Goal: Complete application form

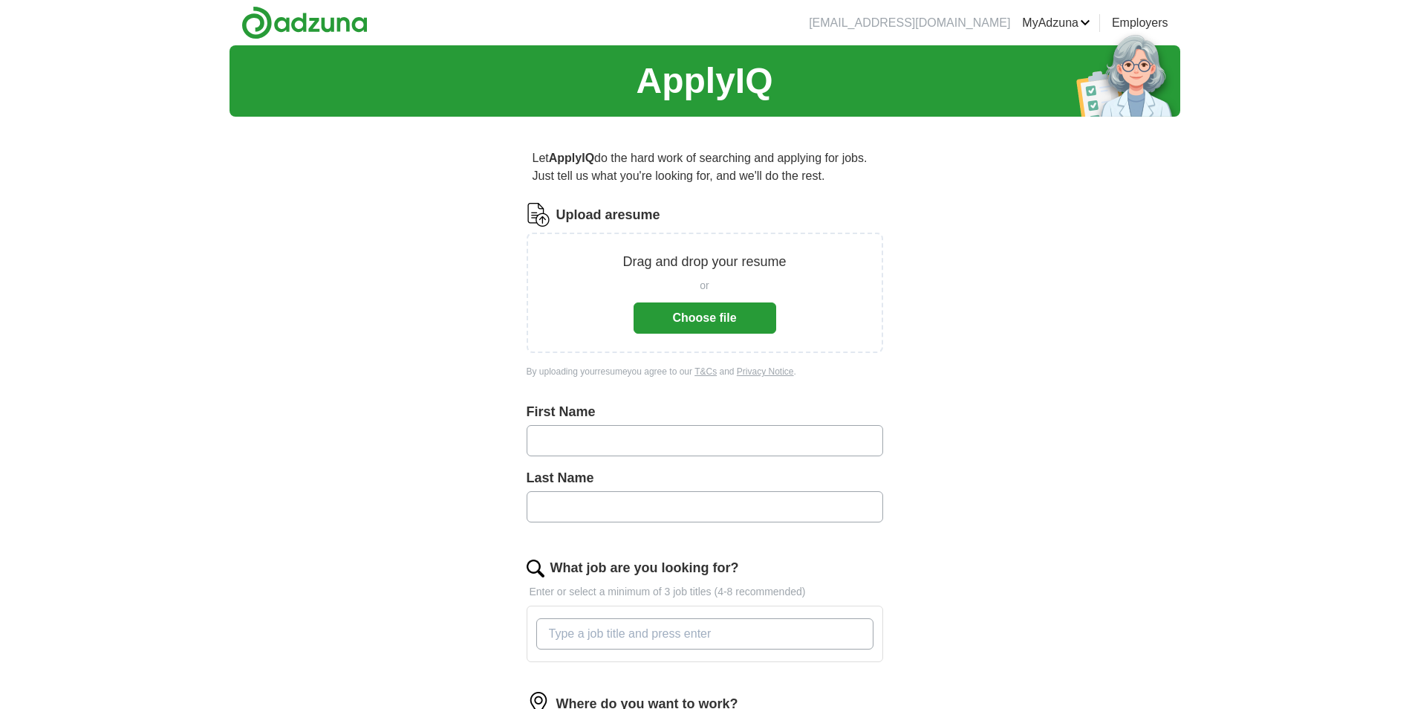
click at [713, 440] on input "text" at bounding box center [705, 440] width 357 height 31
type input "*******"
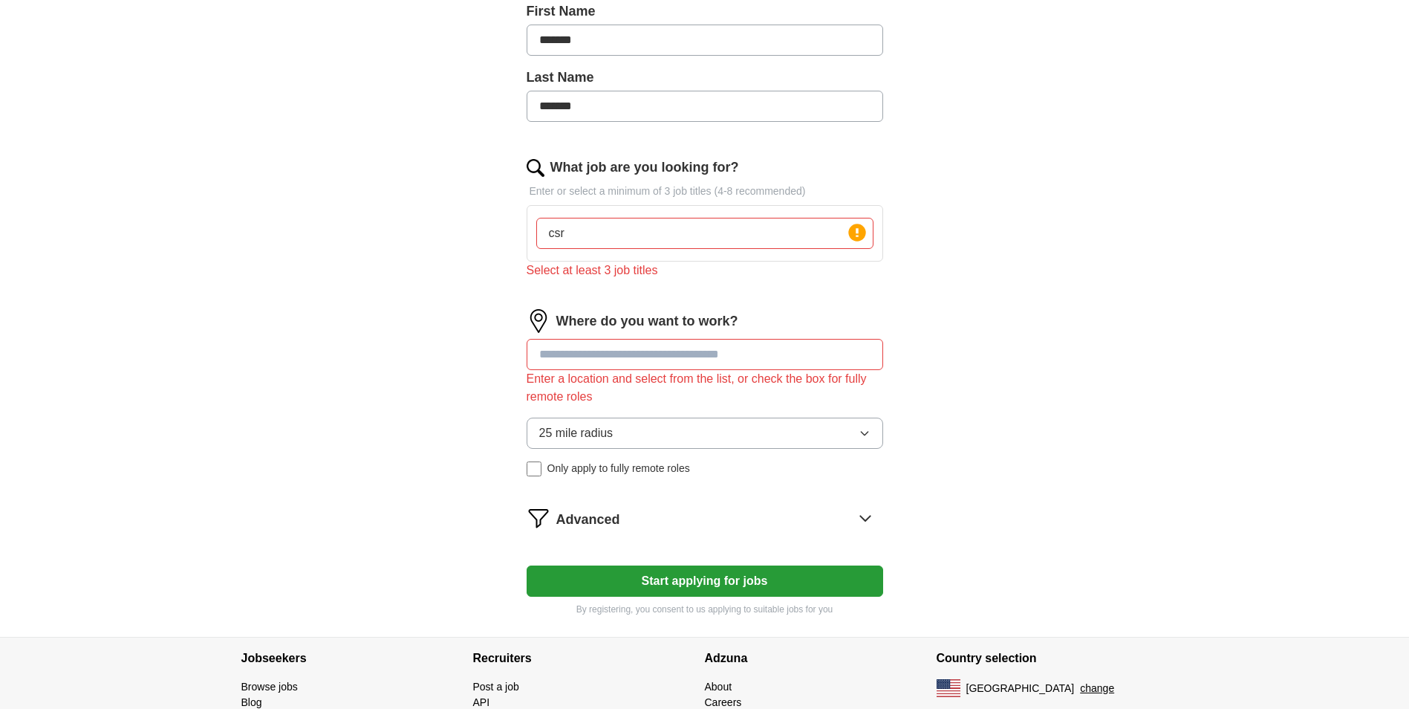
click at [674, 227] on input "csr" at bounding box center [704, 233] width 337 height 31
type input "c"
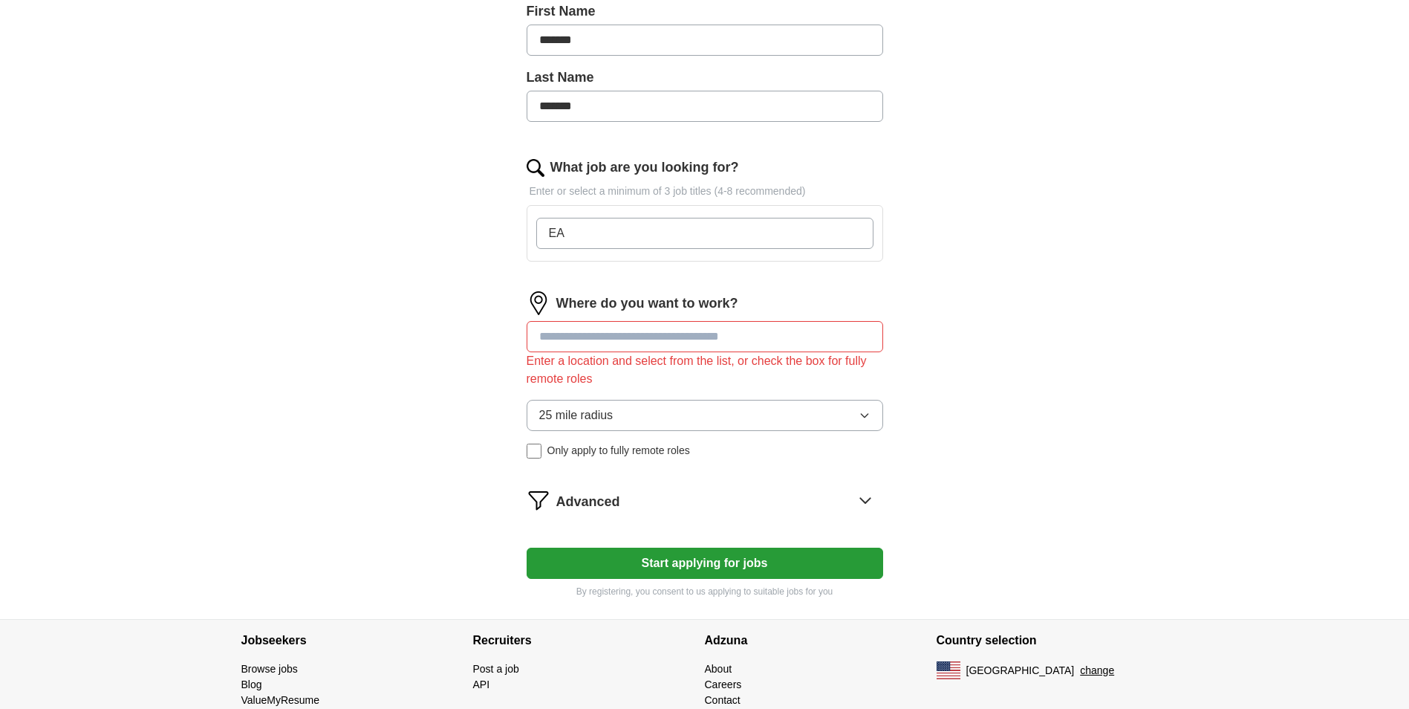
type input "E"
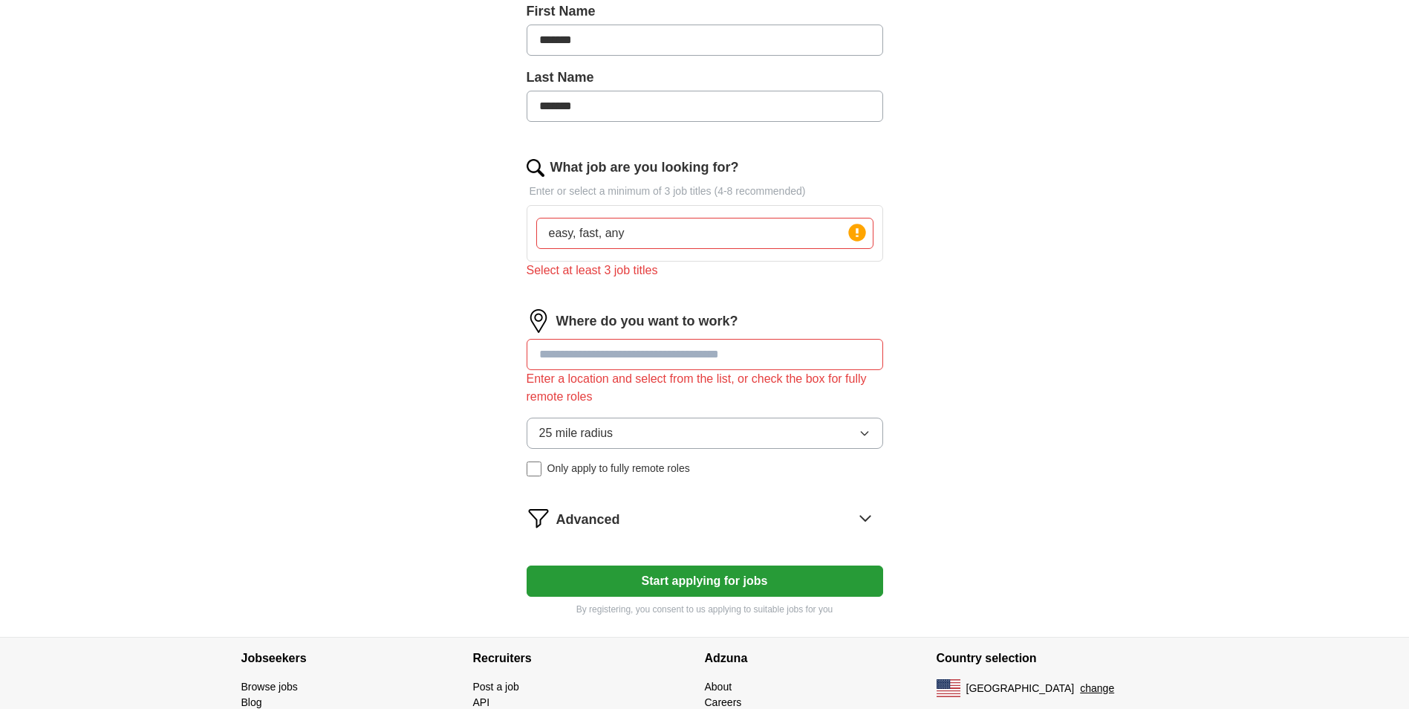
click at [686, 342] on input at bounding box center [705, 354] width 357 height 31
click at [683, 427] on button "25 mile radius" at bounding box center [705, 432] width 357 height 31
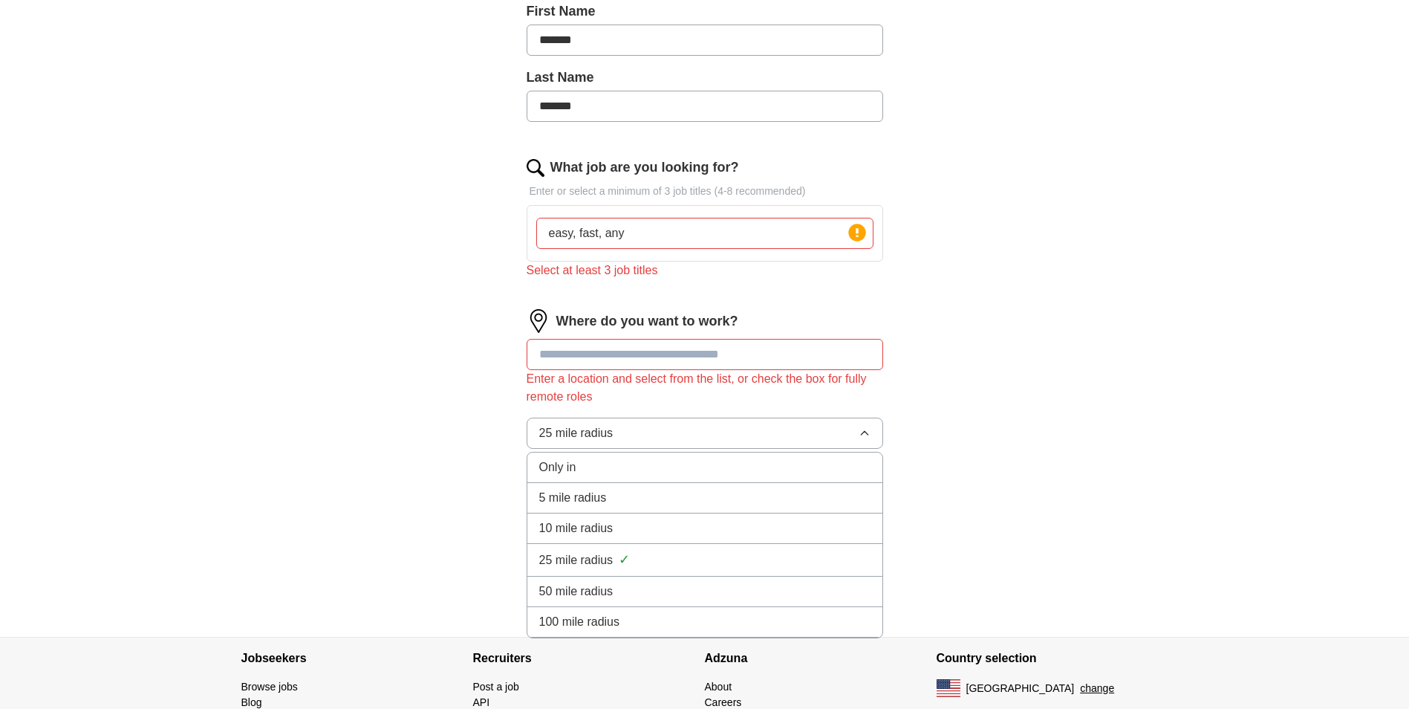
click at [592, 538] on li "10 mile radius" at bounding box center [704, 528] width 355 height 30
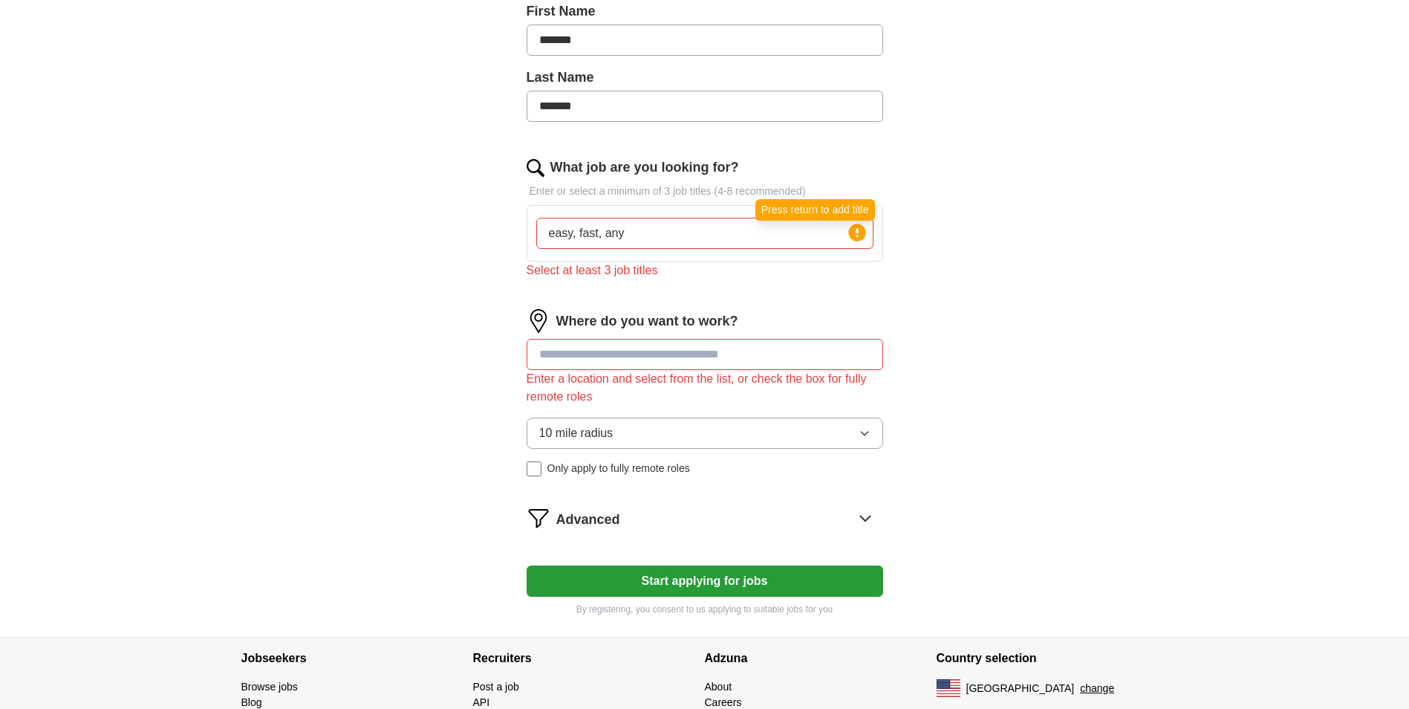
click at [856, 237] on circle at bounding box center [856, 232] width 17 height 17
click at [861, 236] on circle at bounding box center [856, 232] width 17 height 17
click at [659, 239] on input "easy, fast, any" at bounding box center [704, 233] width 337 height 31
type input "e"
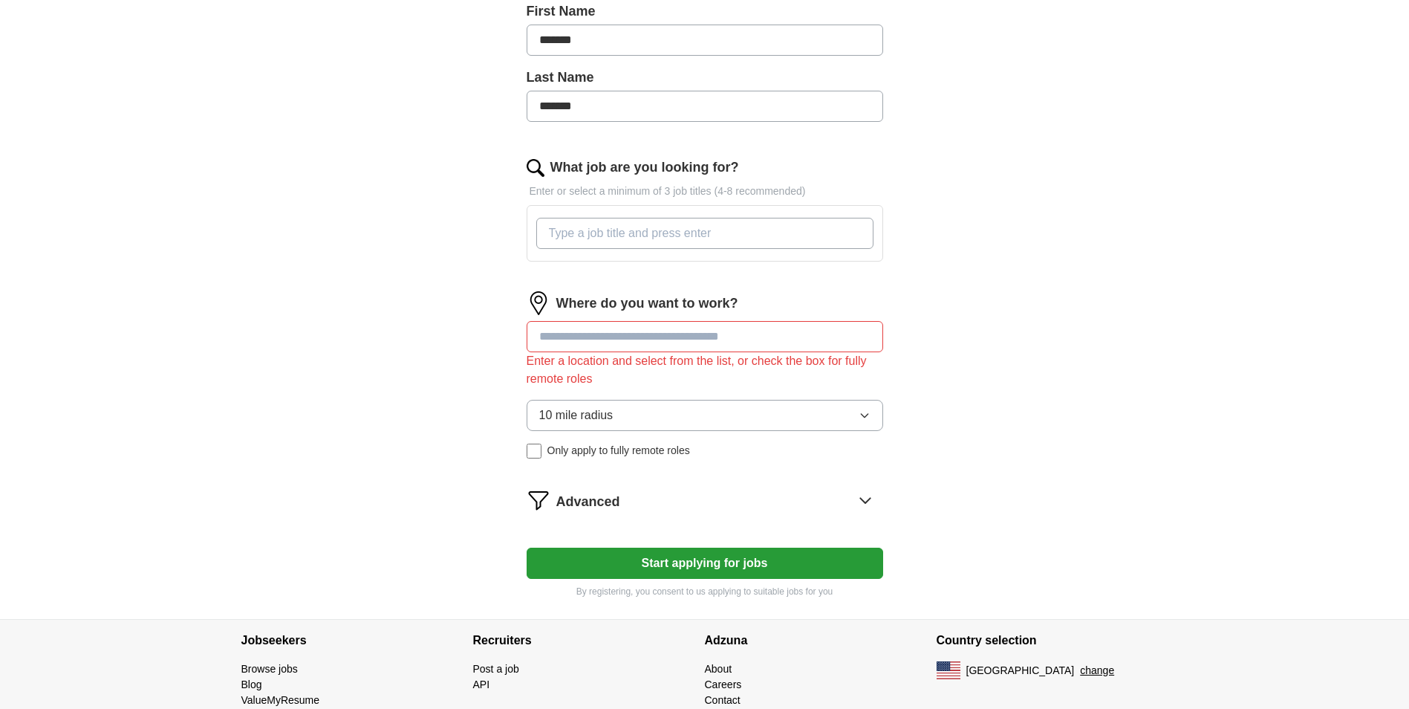
click at [582, 342] on input at bounding box center [705, 336] width 357 height 31
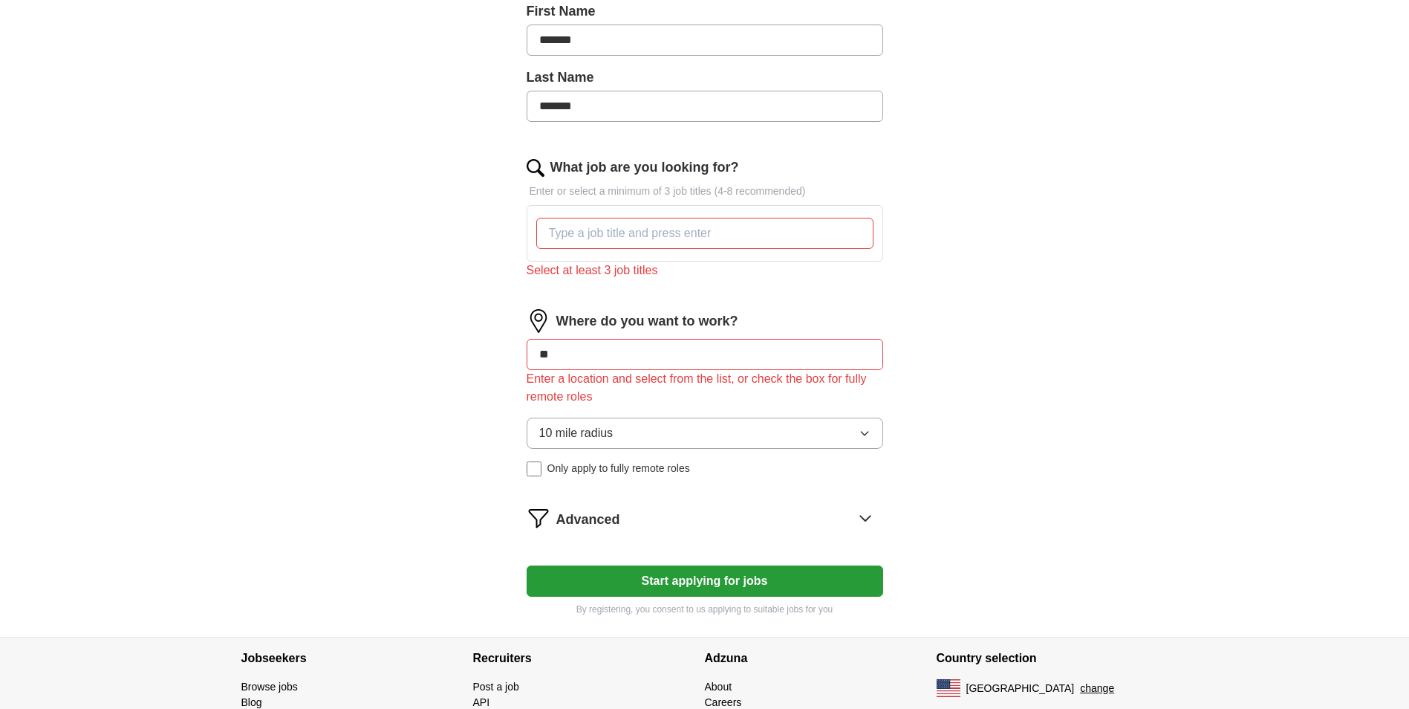
type input "***"
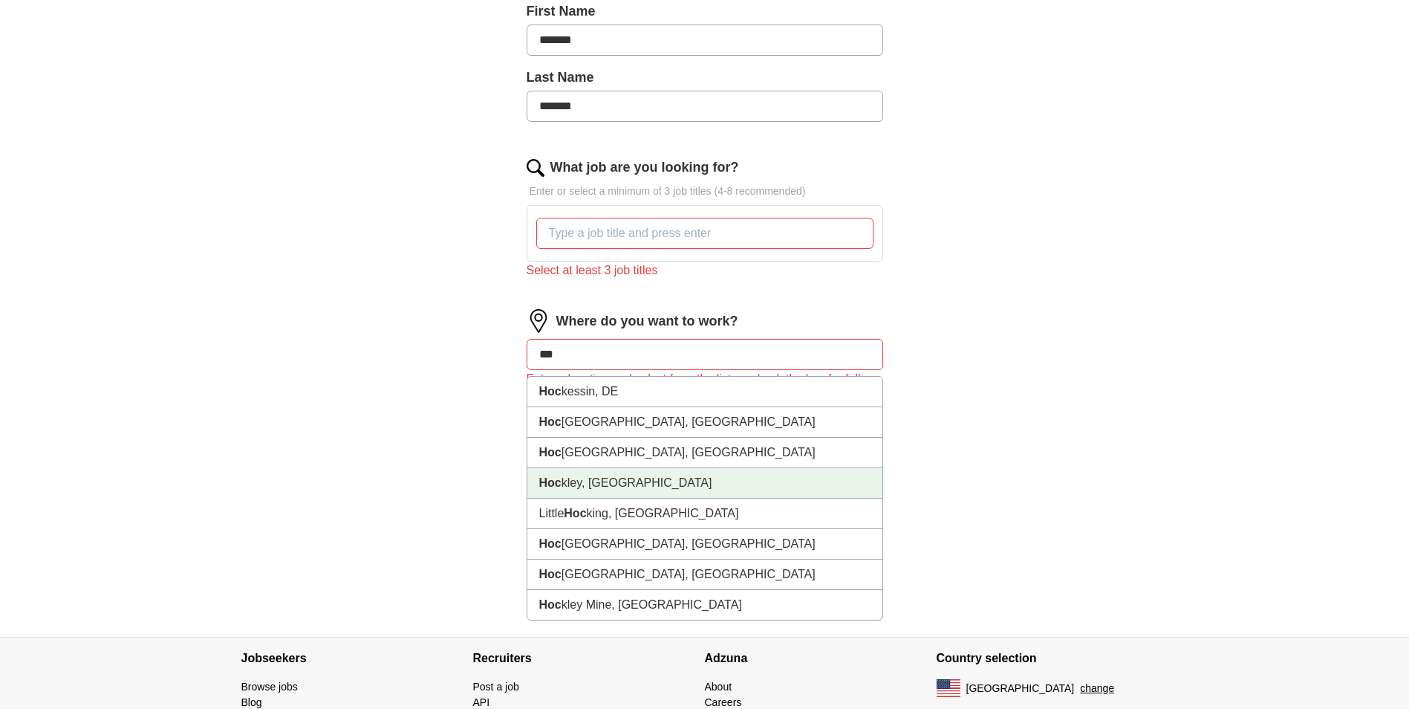
click at [557, 479] on strong "Hoc" at bounding box center [550, 482] width 22 height 13
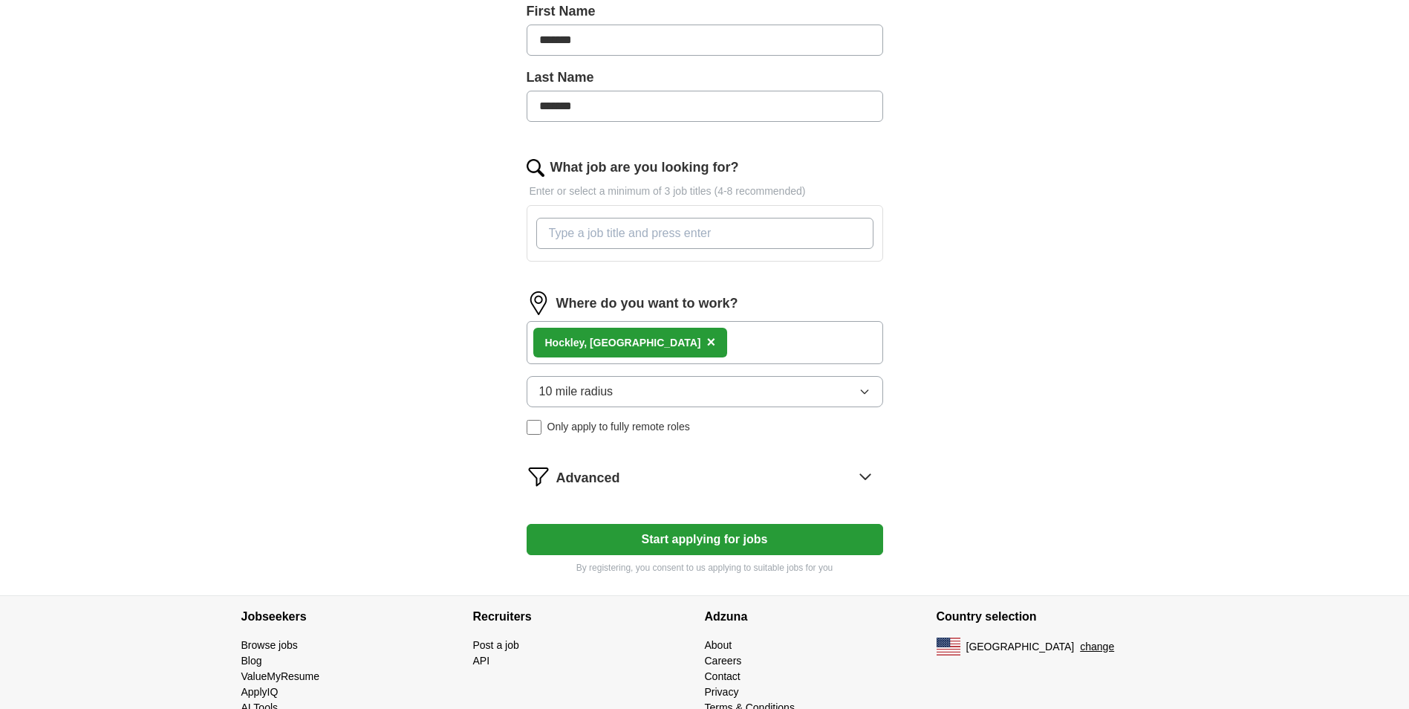
click at [608, 241] on input "What job are you looking for?" at bounding box center [704, 233] width 337 height 31
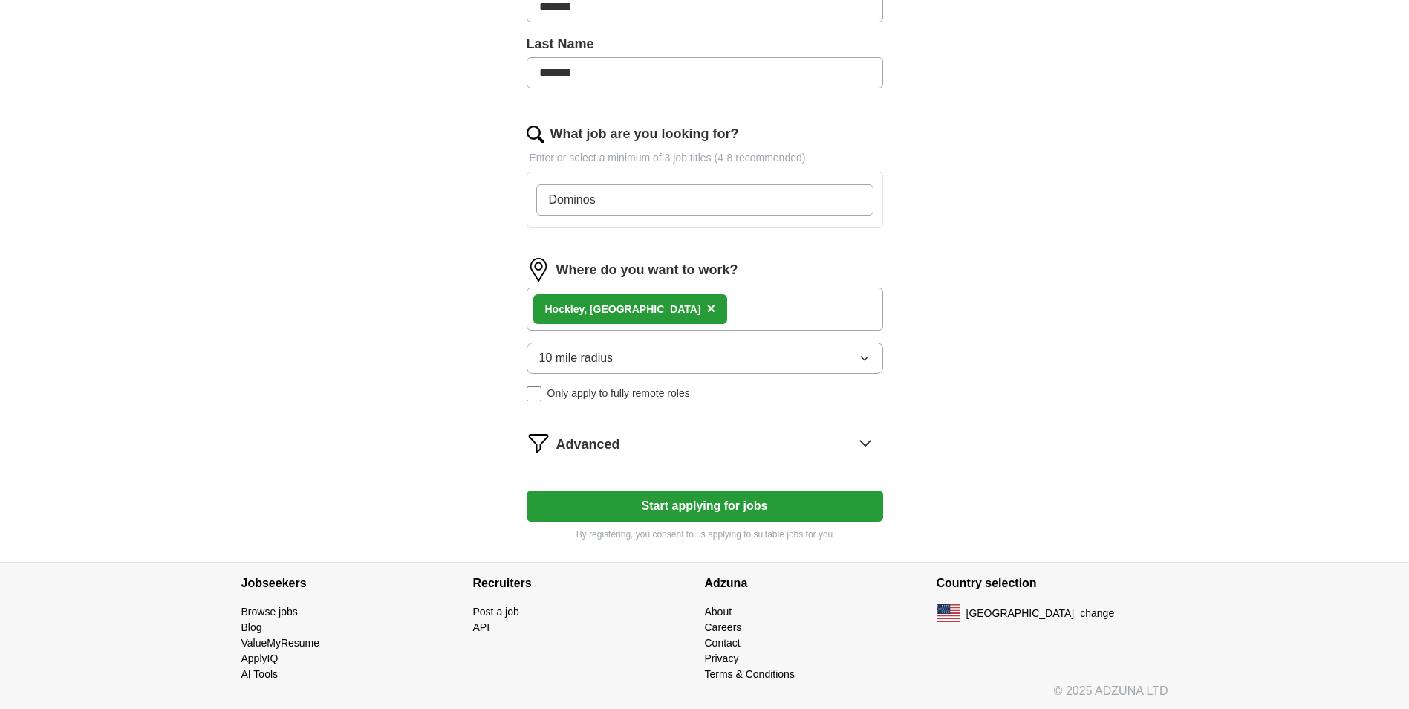
scroll to position [437, 0]
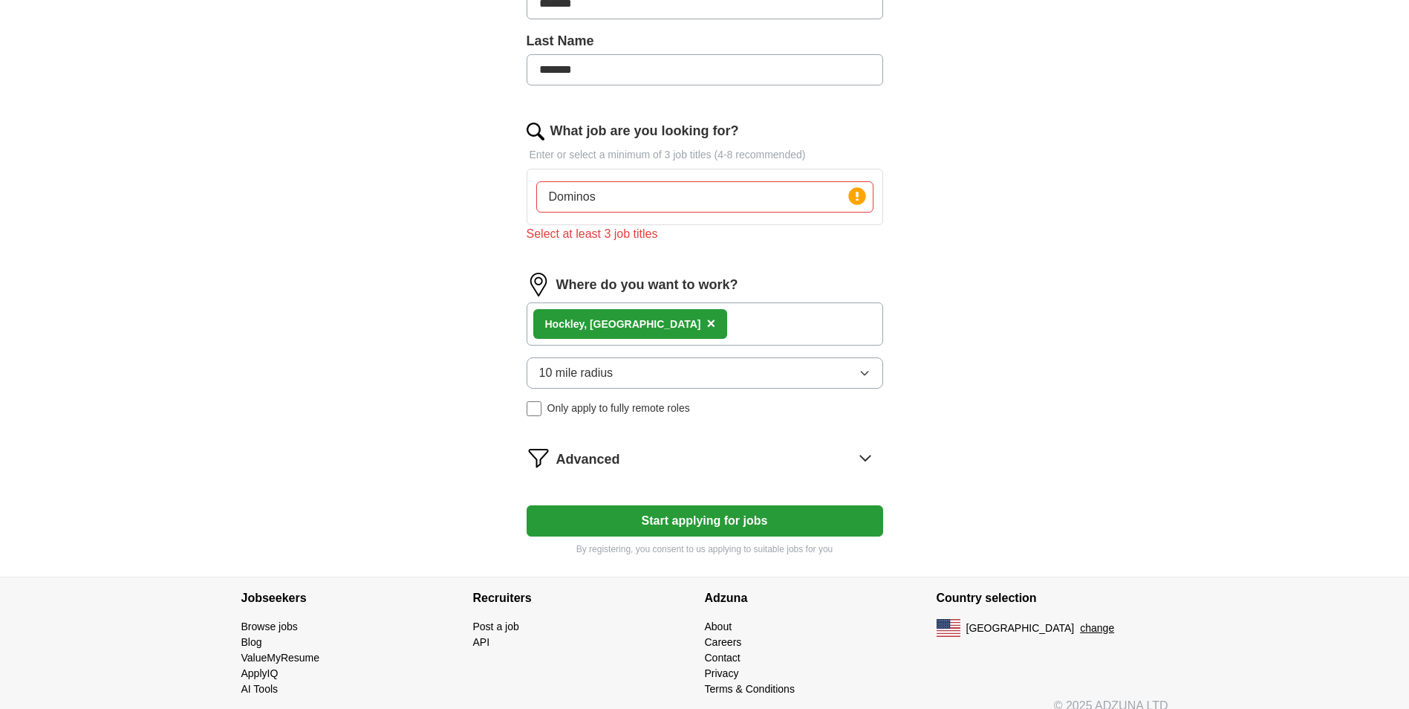
click at [734, 502] on form "Upload a resume Drag and drop your resume or Choose file By uploading your resu…" at bounding box center [705, 161] width 357 height 790
drag, startPoint x: 630, startPoint y: 192, endPoint x: 629, endPoint y: 203, distance: 11.2
click at [629, 200] on input "Dominos" at bounding box center [704, 196] width 337 height 31
drag, startPoint x: 701, startPoint y: 530, endPoint x: 710, endPoint y: 520, distance: 13.7
click at [710, 520] on button "Start applying for jobs" at bounding box center [705, 520] width 357 height 31
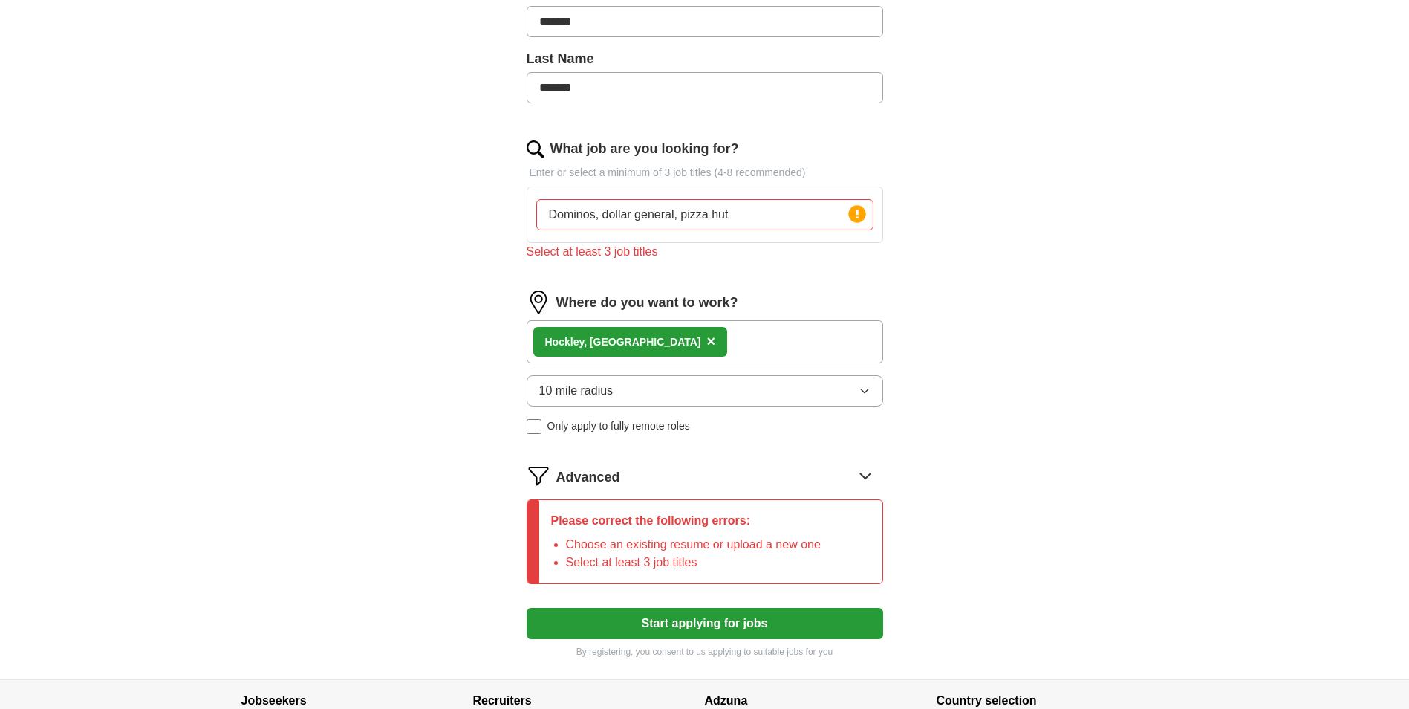
scroll to position [455, 0]
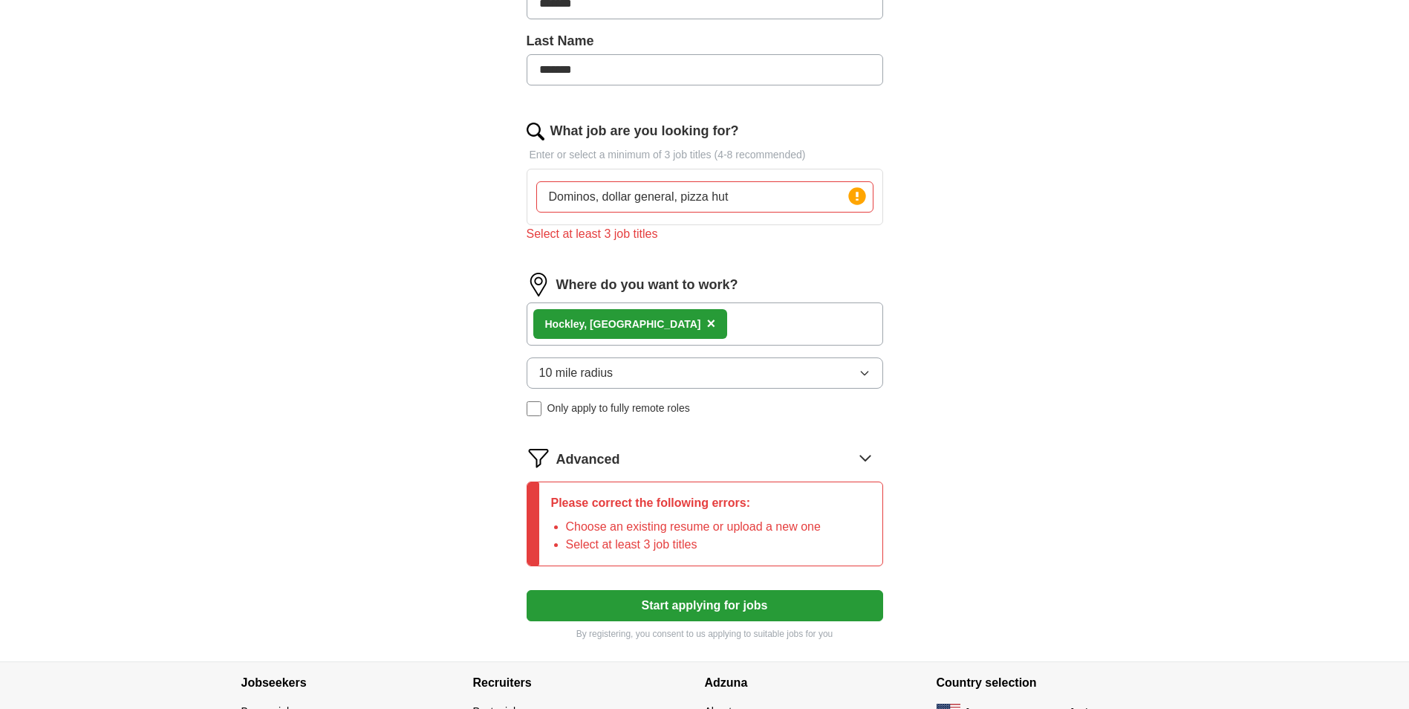
click at [766, 193] on input "Dominos, dollar general, pizza hut" at bounding box center [704, 196] width 337 height 31
type input "D"
drag, startPoint x: 544, startPoint y: 588, endPoint x: 533, endPoint y: 581, distance: 12.8
click at [542, 585] on form "Upload a resume Drag and drop your resume or Choose file By uploading your resu…" at bounding box center [705, 194] width 357 height 892
click at [569, 596] on button "Start applying for jobs" at bounding box center [705, 605] width 357 height 31
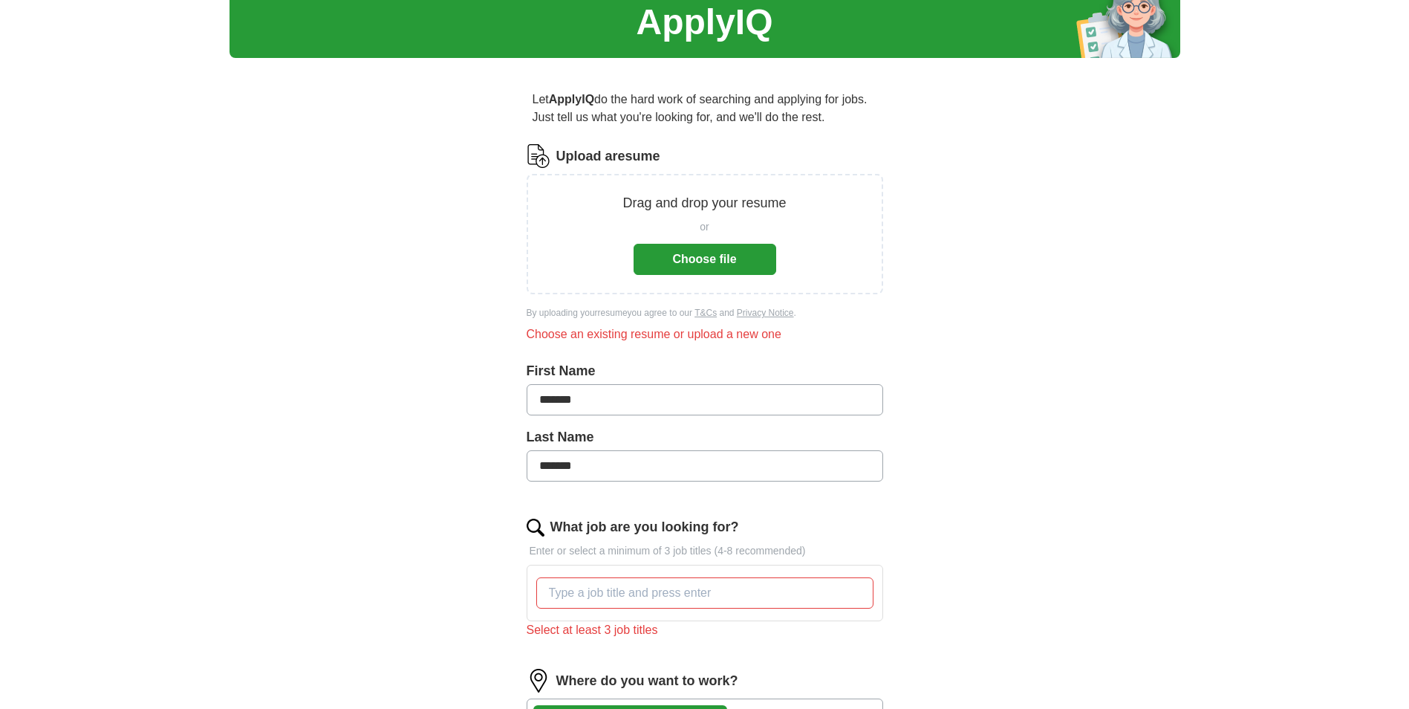
scroll to position [83, 0]
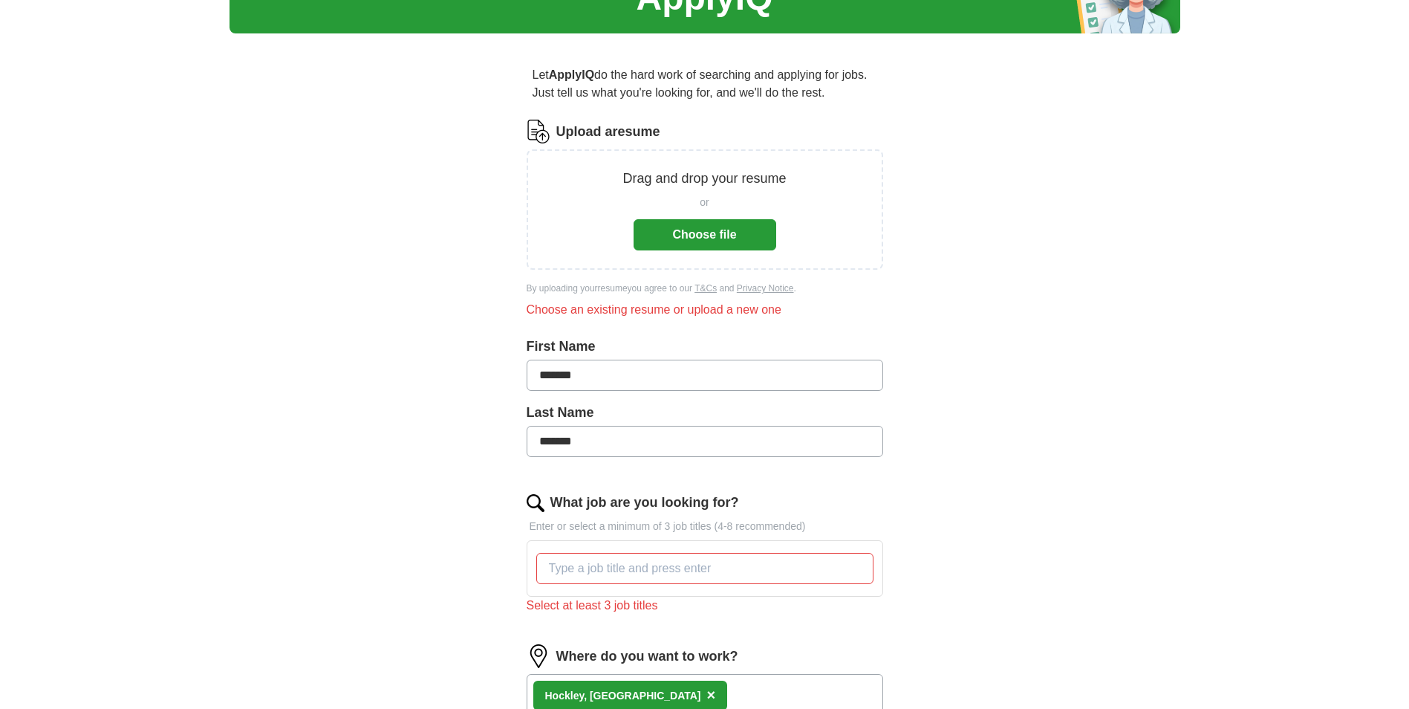
click at [704, 234] on button "Choose file" at bounding box center [705, 234] width 143 height 31
click at [673, 241] on button "Choose file" at bounding box center [705, 234] width 143 height 31
click at [543, 126] on img at bounding box center [539, 132] width 24 height 24
click at [543, 130] on img at bounding box center [539, 132] width 24 height 24
click at [1055, 212] on div "ApplyIQ Let ApplyIQ do the hard work of searching and applying for jobs. Just t…" at bounding box center [705, 497] width 951 height 1070
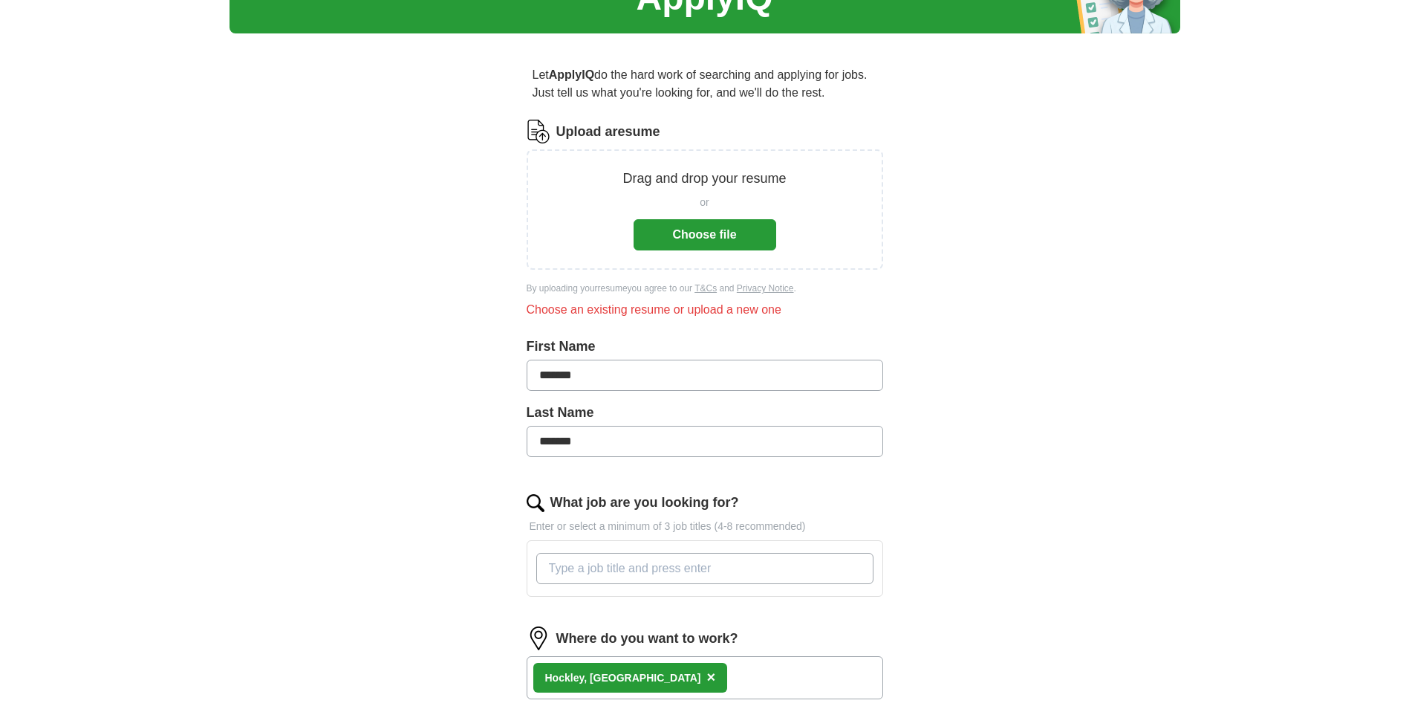
drag, startPoint x: 716, startPoint y: 566, endPoint x: 697, endPoint y: 581, distance: 24.4
click at [717, 564] on input "What job are you looking for?" at bounding box center [704, 568] width 337 height 31
type input "f"
type input "real estate agent, CSR, team member"
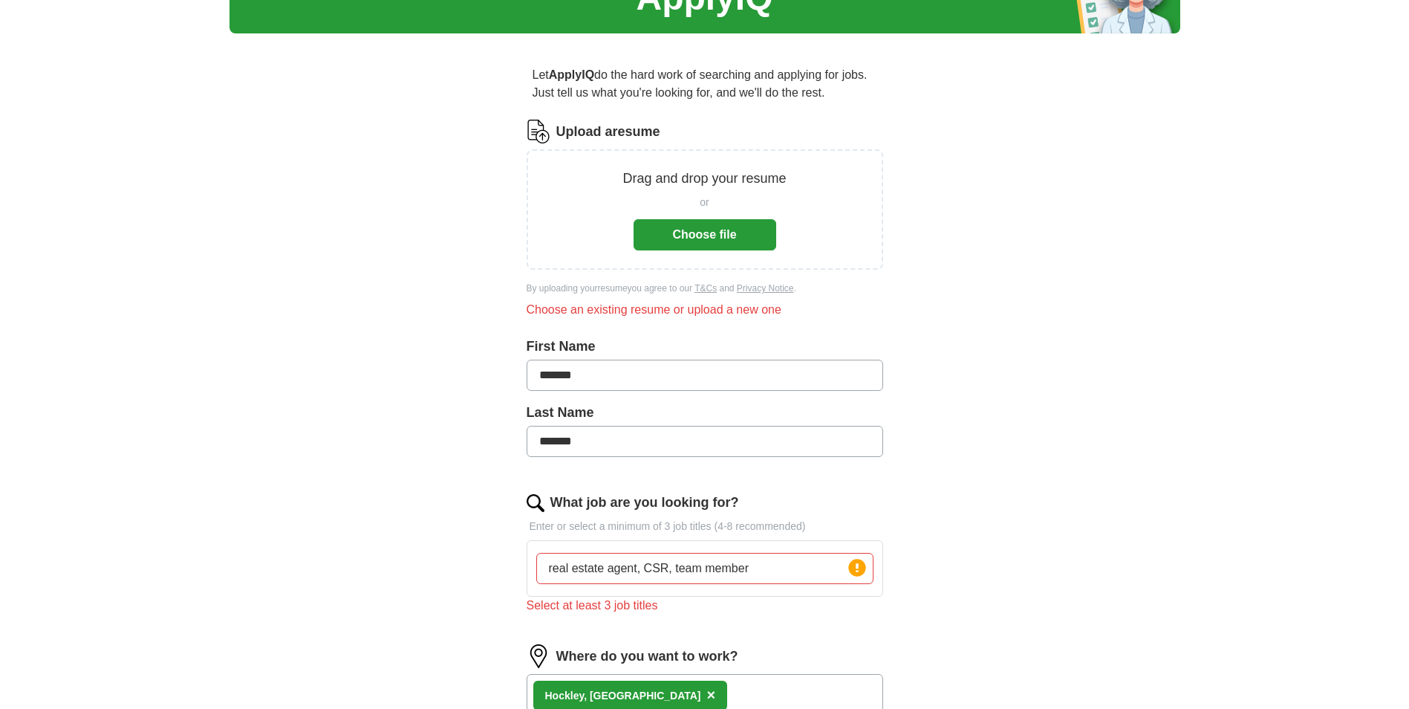
click at [694, 227] on button "Choose file" at bounding box center [705, 234] width 143 height 31
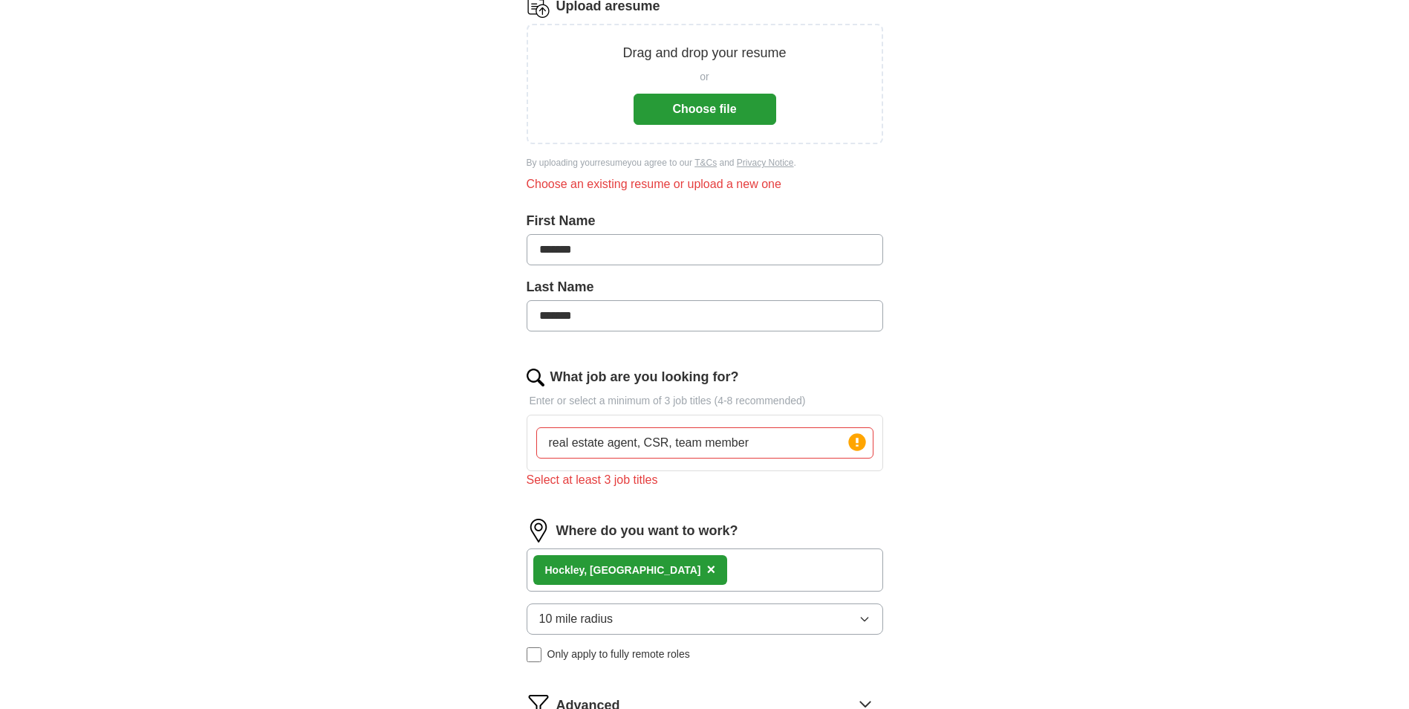
scroll to position [232, 0]
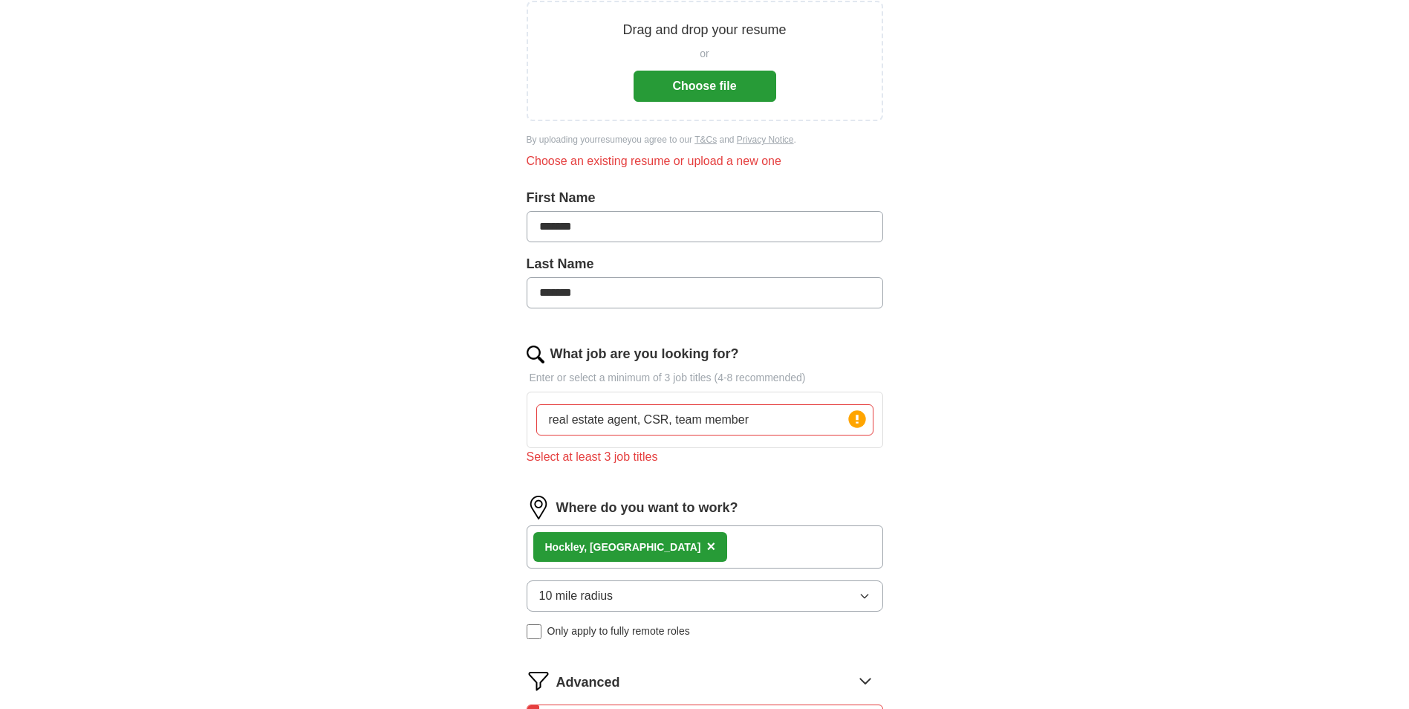
click at [756, 429] on input "real estate agent, CSR, team member" at bounding box center [704, 419] width 337 height 31
drag, startPoint x: 753, startPoint y: 425, endPoint x: 483, endPoint y: 414, distance: 270.6
click at [493, 416] on div "Let ApplyIQ do the hard work of searching and applying for jobs. Just tell us w…" at bounding box center [704, 390] width 475 height 987
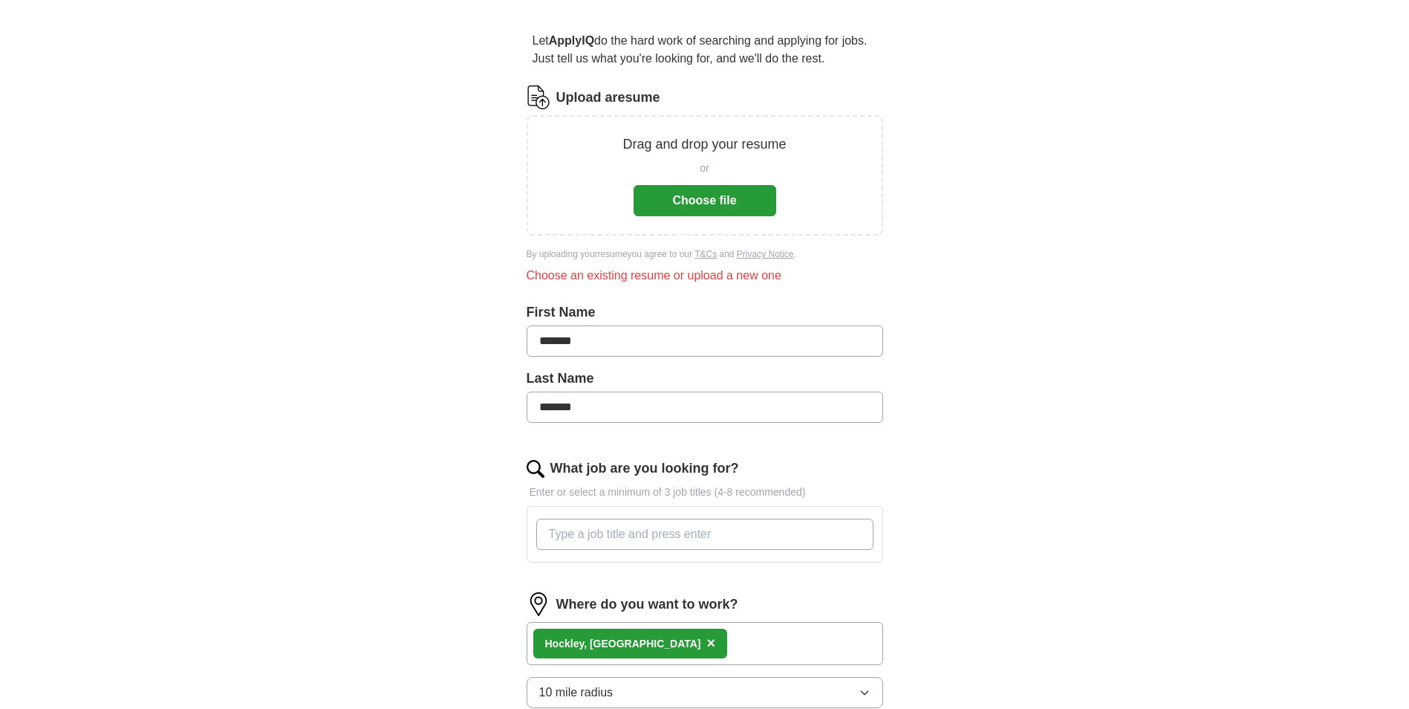
scroll to position [0, 0]
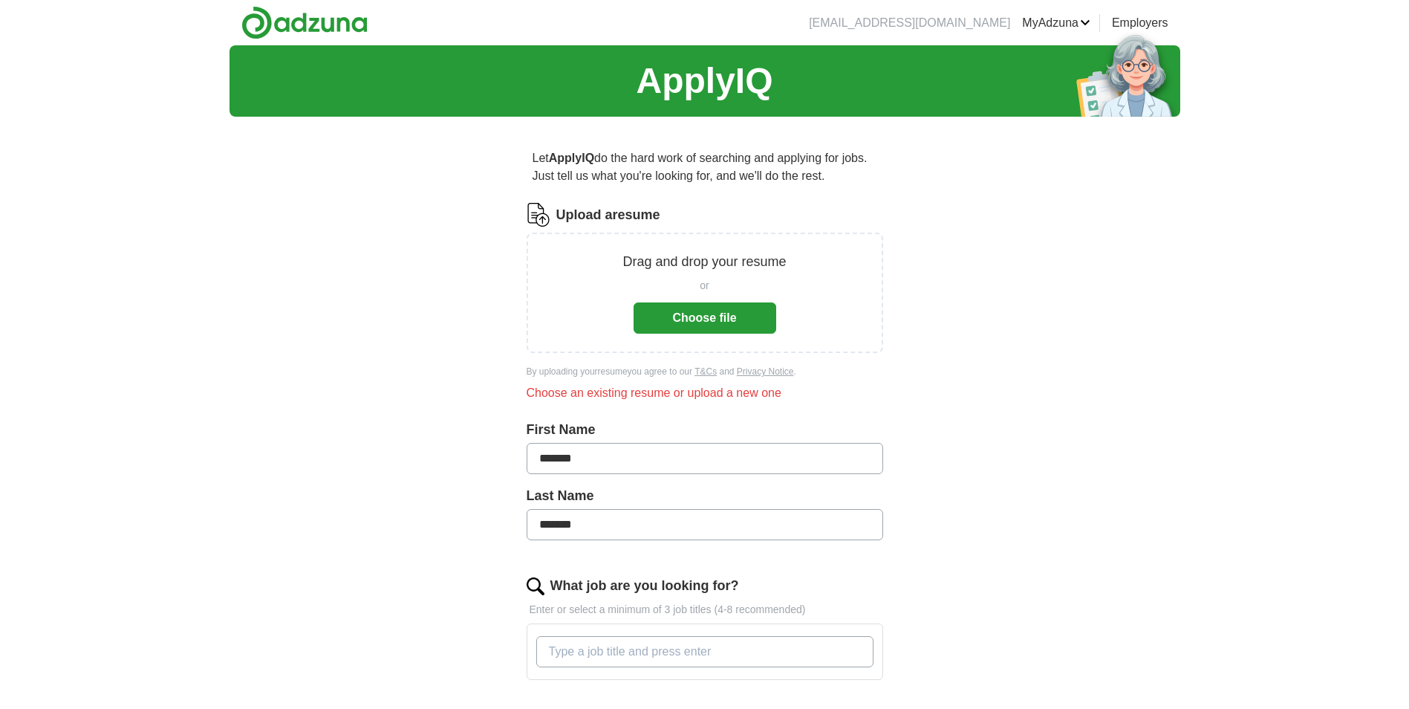
drag, startPoint x: 675, startPoint y: 302, endPoint x: 664, endPoint y: 308, distance: 13.0
click at [666, 307] on div "or Choose file" at bounding box center [705, 303] width 143 height 62
click at [651, 319] on button "Choose file" at bounding box center [705, 317] width 143 height 31
click at [1060, 242] on div "ApplyIQ Let ApplyIQ do the hard work of searching and applying for jobs. Just t…" at bounding box center [705, 580] width 951 height 1070
click at [1055, 247] on div "ApplyIQ Let ApplyIQ do the hard work of searching and applying for jobs. Just t…" at bounding box center [705, 580] width 951 height 1070
